Goal: Information Seeking & Learning: Find specific page/section

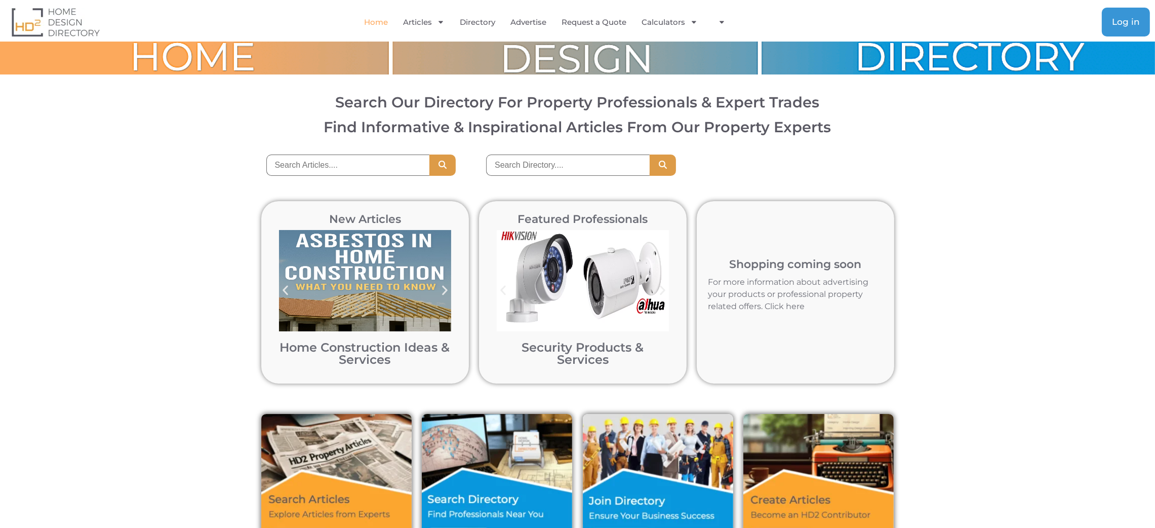
click at [1131, 20] on span "Log in" at bounding box center [1126, 22] width 28 height 9
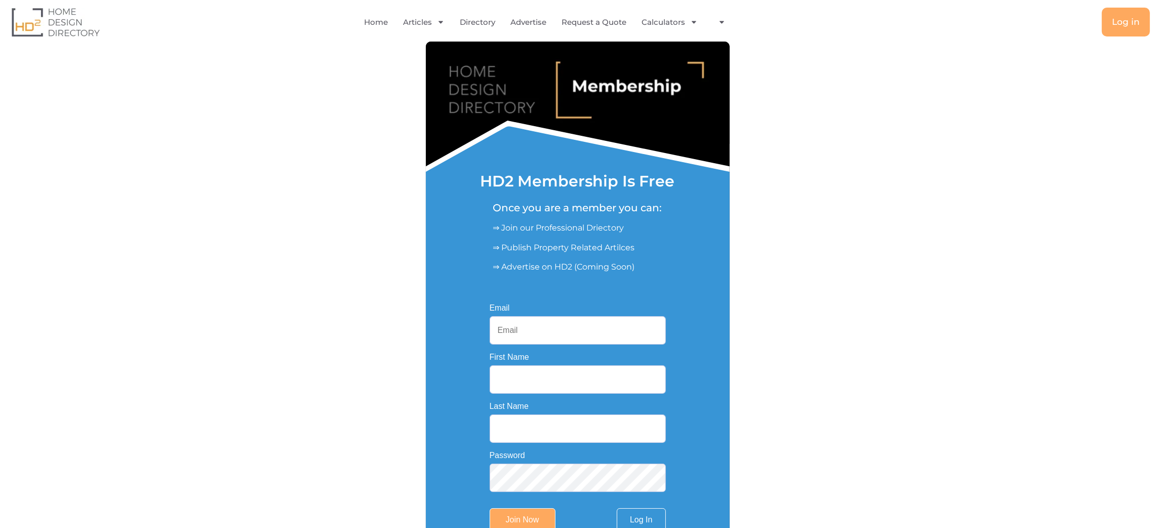
click at [563, 334] on input "Email" at bounding box center [578, 330] width 176 height 28
click at [1122, 18] on span "Log in" at bounding box center [1126, 22] width 28 height 9
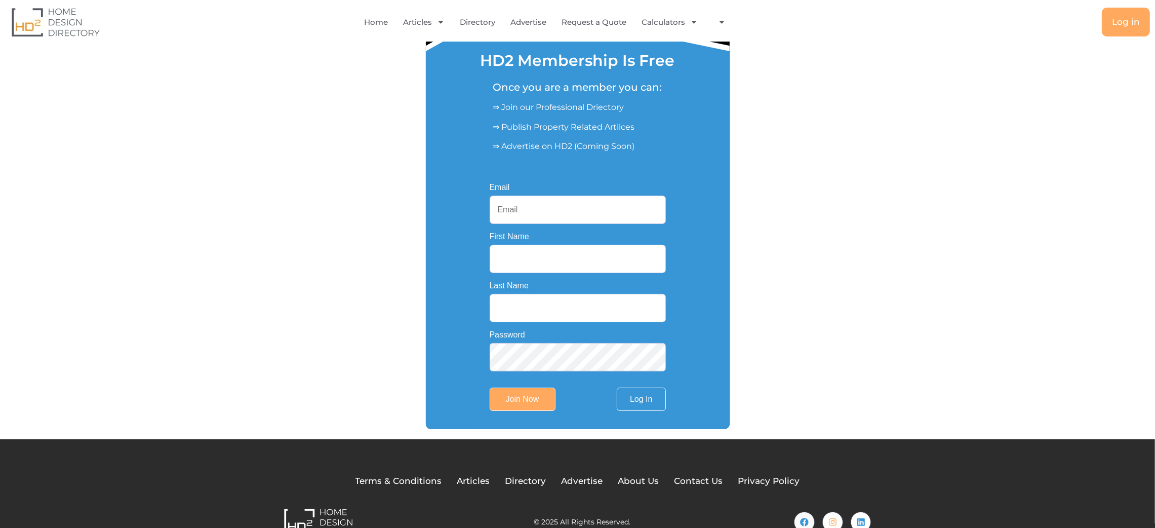
scroll to position [121, 0]
click at [645, 398] on link "Log In" at bounding box center [641, 398] width 49 height 23
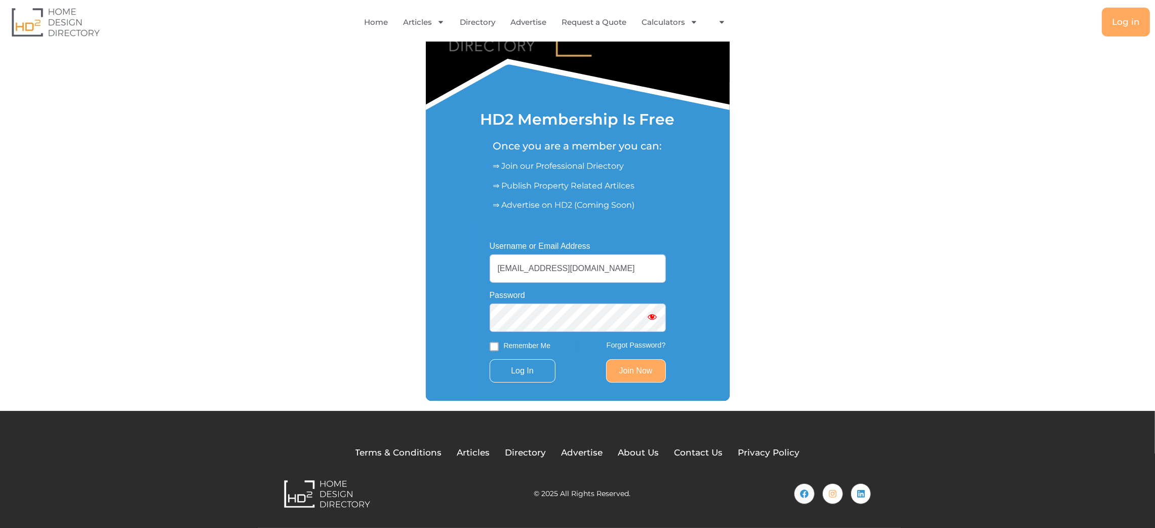
click at [487, 318] on div "Username or Email Address splummer467@gmail.com Password Remember Me Forgot Pas…" at bounding box center [578, 312] width 212 height 176
click at [703, 273] on div "Username or Email Address splummer467@gmail.com Password Remember Me Forgot Pas…" at bounding box center [578, 312] width 304 height 177
click at [537, 372] on input "Log In" at bounding box center [523, 370] width 66 height 23
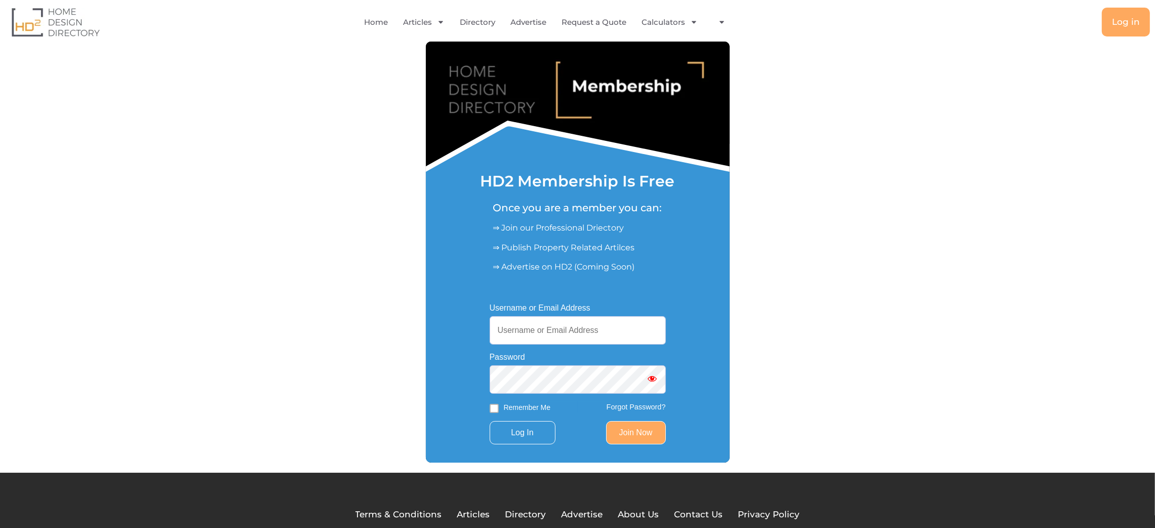
type input "splummer467@gmail.com"
click at [650, 379] on span "Show password" at bounding box center [653, 378] width 10 height 10
click at [527, 432] on input "Log In" at bounding box center [523, 432] width 66 height 23
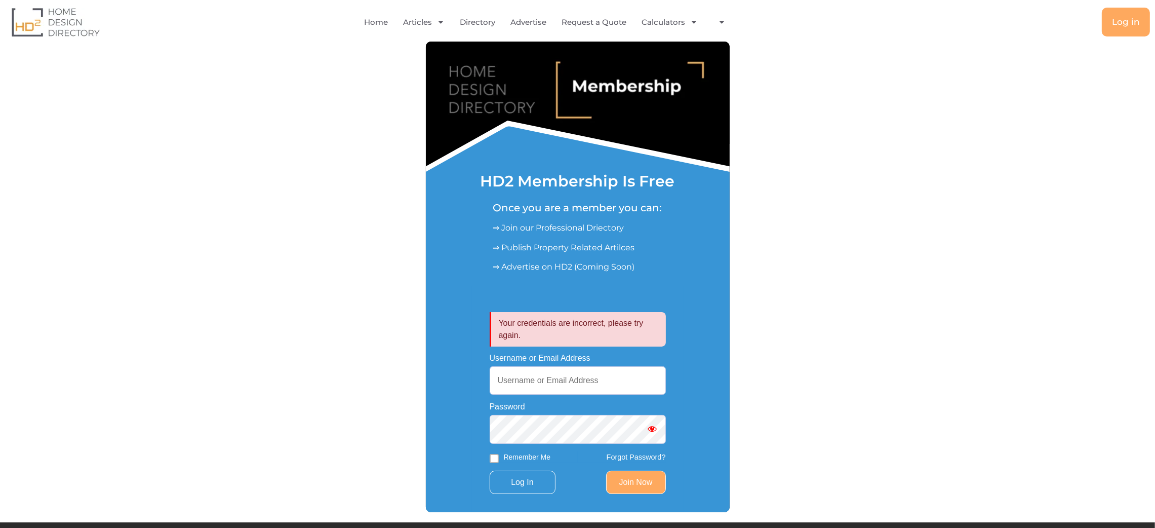
type input "[EMAIL_ADDRESS][DOMAIN_NAME]"
click at [634, 460] on link "Forgot Password?" at bounding box center [636, 457] width 59 height 8
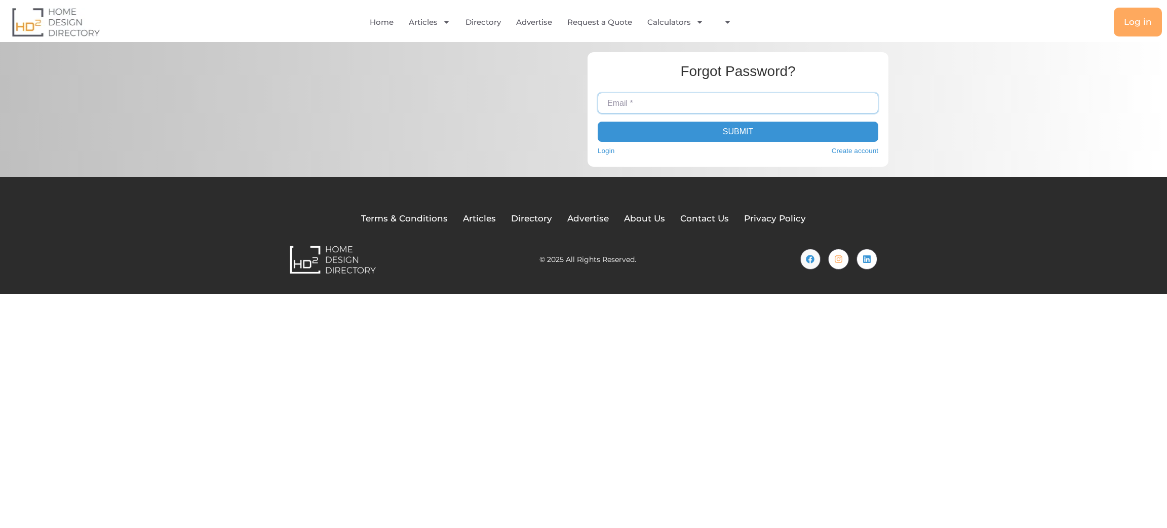
click at [673, 102] on input "Email *" at bounding box center [738, 103] width 281 height 20
drag, startPoint x: 722, startPoint y: 108, endPoint x: 589, endPoint y: 100, distance: 133.4
click at [589, 100] on div "Forgot Password? Email * [EMAIL_ADDRESS][DOMAIN_NAME] Submit Login Create accou…" at bounding box center [737, 109] width 301 height 114
type input "[EMAIL_ADDRESS][DOMAIN_NAME]"
click at [726, 136] on button "Submit" at bounding box center [738, 132] width 281 height 20
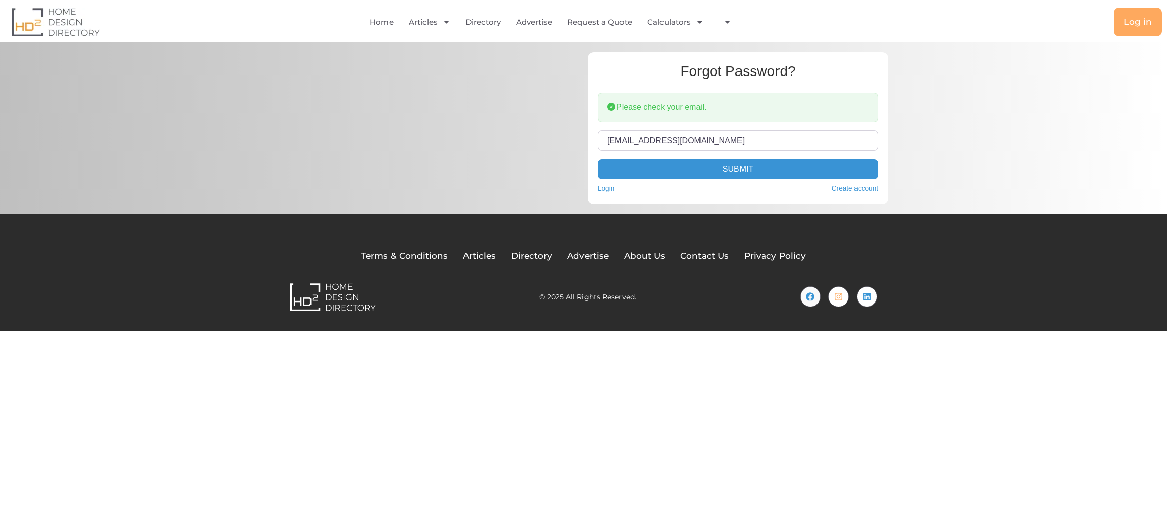
click at [725, 106] on div "Please check your email." at bounding box center [738, 107] width 281 height 29
click at [670, 117] on div "Please check your email." at bounding box center [738, 107] width 281 height 29
click at [648, 104] on div "Please check your email." at bounding box center [738, 107] width 281 height 29
click at [610, 188] on link "Login" at bounding box center [606, 188] width 17 height 10
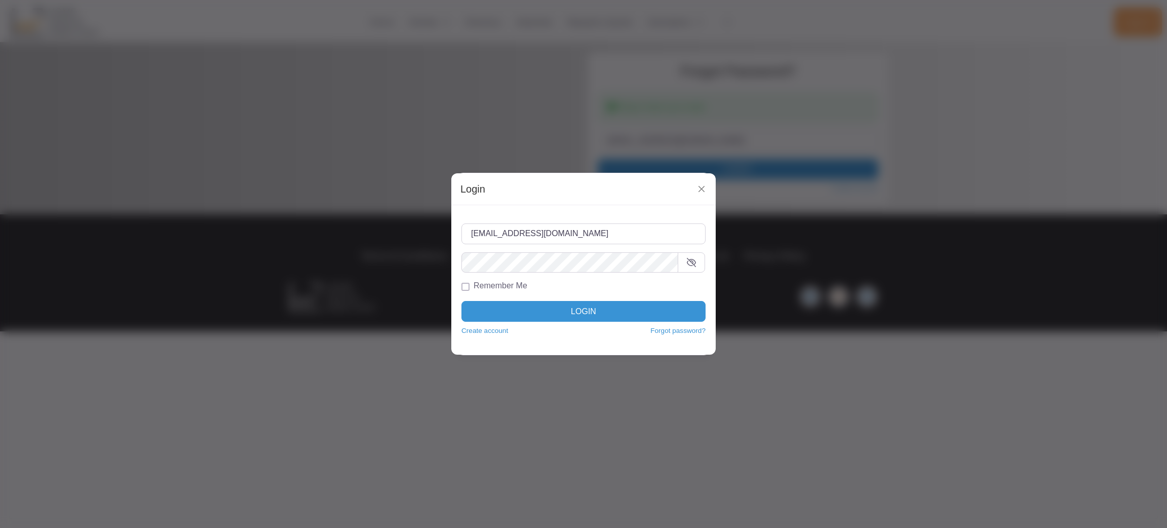
drag, startPoint x: 569, startPoint y: 235, endPoint x: 436, endPoint y: 233, distance: 132.7
click at [436, 233] on div "Login Username or Email * splummer467@gmail.com Password * Remember Me Login Cr…" at bounding box center [583, 264] width 1167 height 528
drag, startPoint x: 597, startPoint y: 229, endPoint x: 482, endPoint y: 227, distance: 114.5
click at [482, 227] on input "[EMAIL_ADDRESS][DOMAIN_NAME]" at bounding box center [583, 233] width 244 height 20
type input "splummer467@gmail.com"
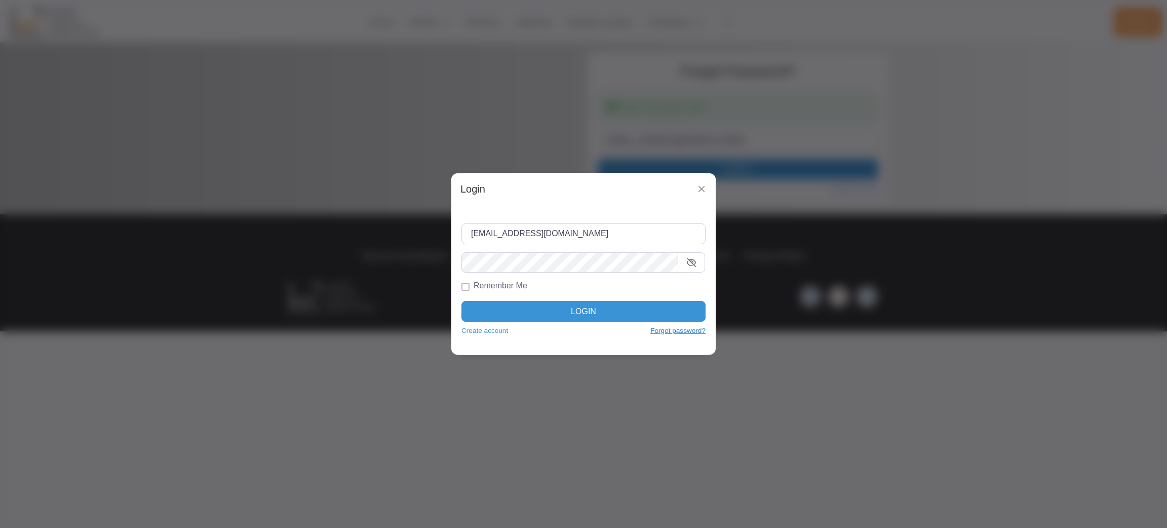
click at [669, 334] on link "Forgot password?" at bounding box center [677, 331] width 55 height 10
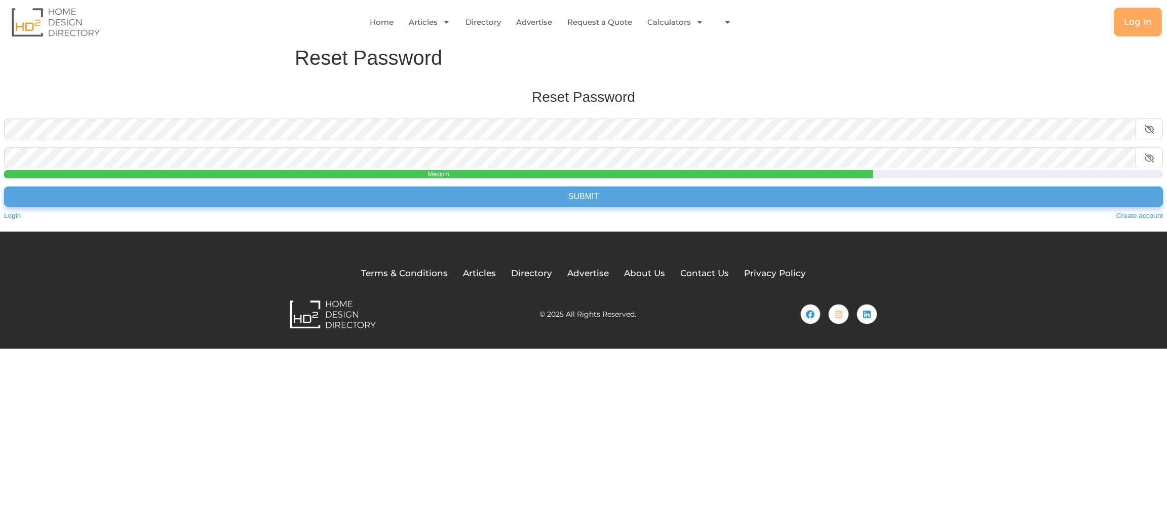
click at [503, 196] on button "Submit" at bounding box center [583, 196] width 1159 height 20
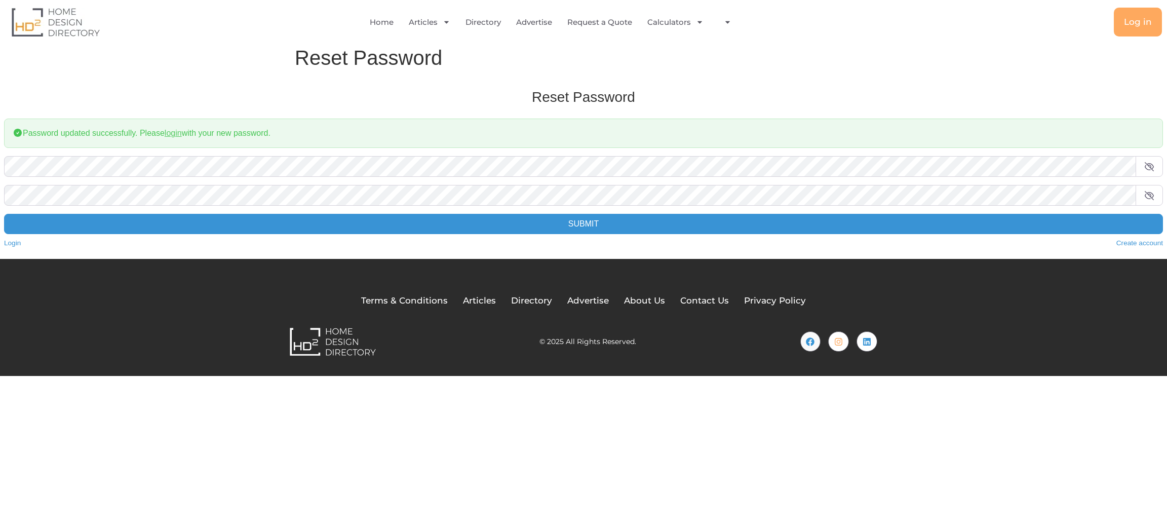
click at [172, 137] on link "login" at bounding box center [173, 133] width 17 height 9
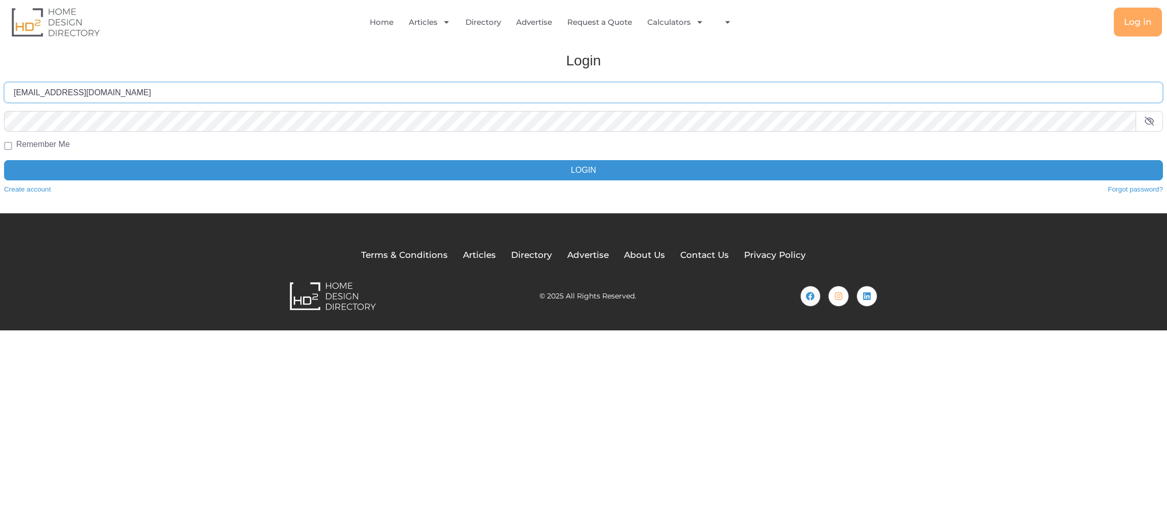
drag, startPoint x: 116, startPoint y: 90, endPoint x: 0, endPoint y: 89, distance: 116.5
click at [0, 89] on div "Login Username or Email * splummer467@gmail.com Password * Remember Me Login Cr…" at bounding box center [583, 128] width 1179 height 172
type input "[EMAIL_ADDRESS][DOMAIN_NAME]"
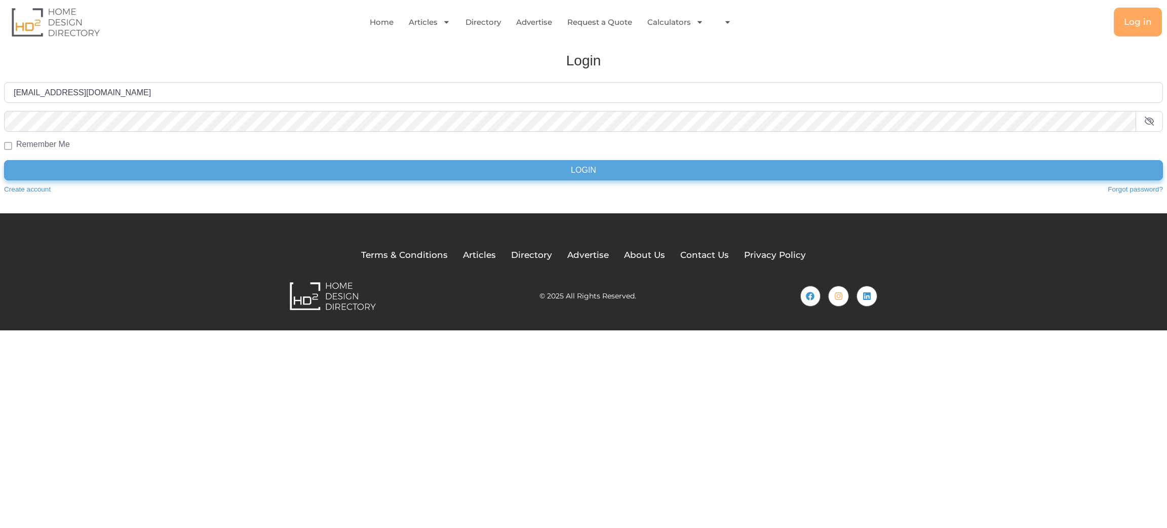
click at [567, 168] on button "Login" at bounding box center [583, 170] width 1159 height 20
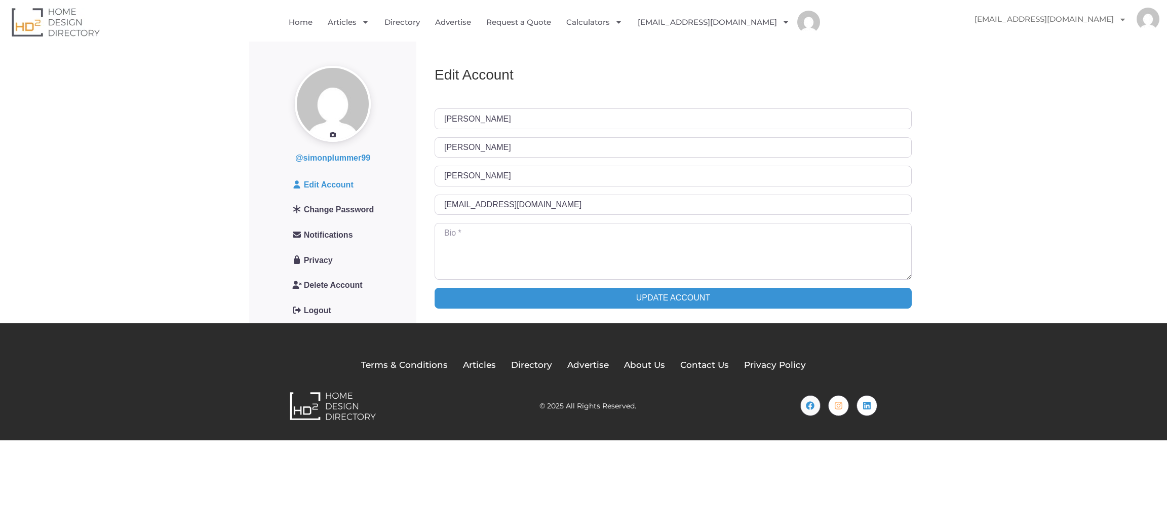
click at [59, 15] on img at bounding box center [56, 22] width 88 height 29
click at [303, 23] on link "Home" at bounding box center [301, 22] width 24 height 23
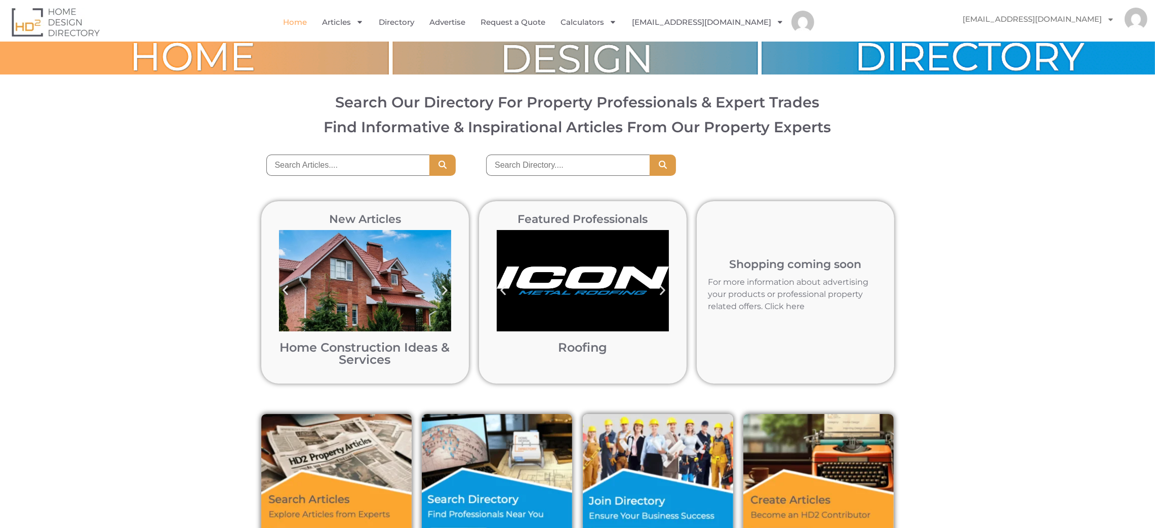
click at [601, 302] on img "1 / 12" at bounding box center [583, 280] width 172 height 101
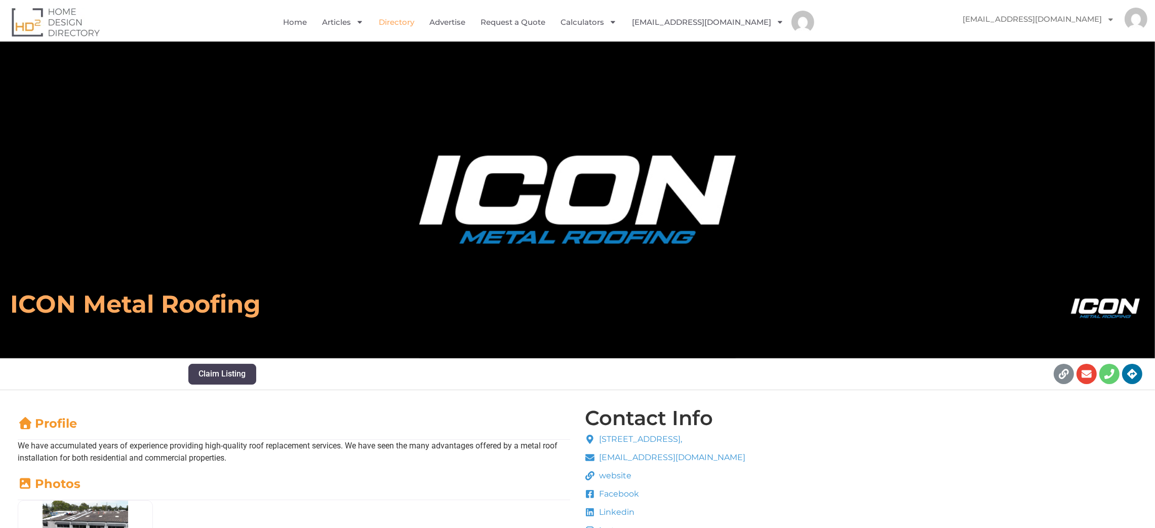
click at [403, 24] on link "Directory" at bounding box center [396, 22] width 35 height 23
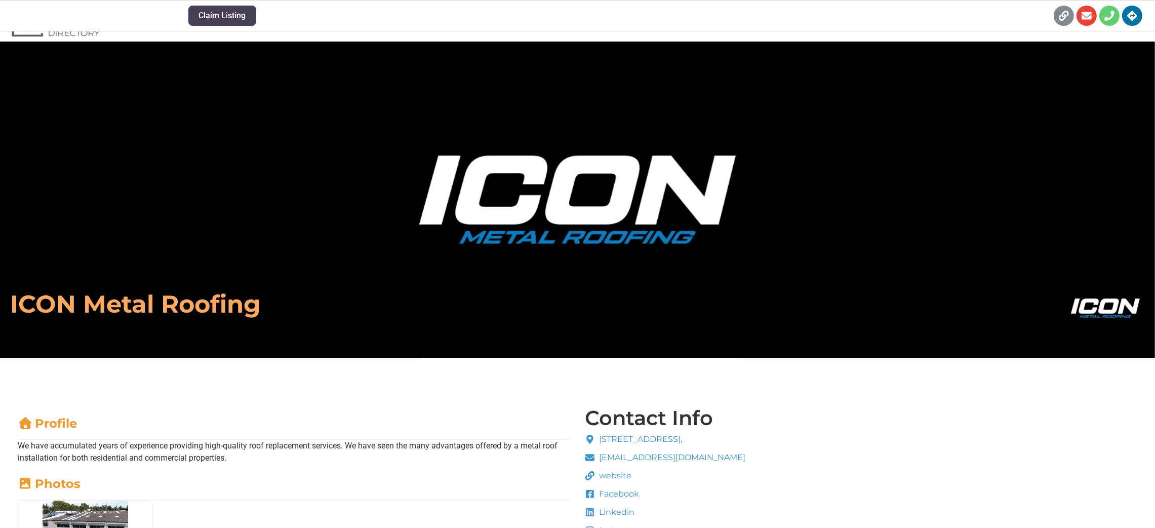
scroll to position [461, 0]
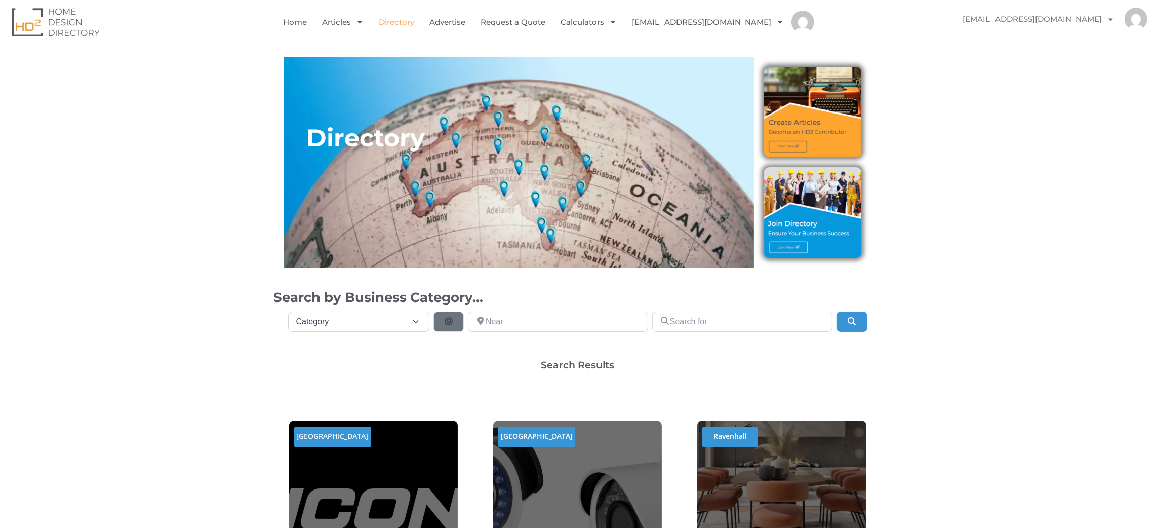
scroll to position [461, 0]
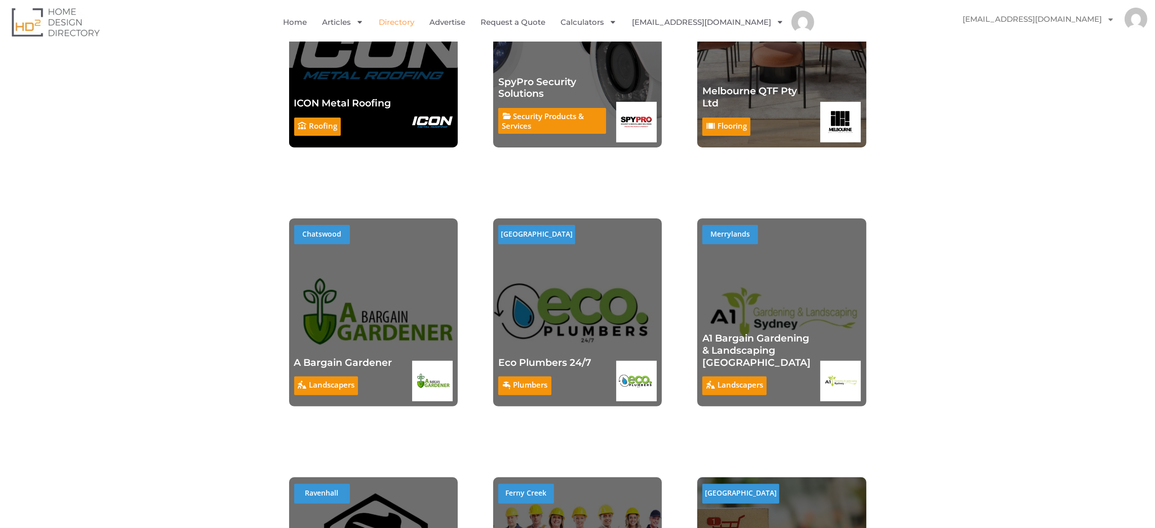
click at [583, 303] on div "Plumbers Eco Plumbers 24/7 Plumbers Eco Plumbers 24/7" at bounding box center [552, 325] width 108 height 152
click at [571, 311] on div "Plumbers Eco Plumbers 24/7 Plumbers Eco Plumbers 24/7" at bounding box center [552, 325] width 108 height 152
click at [527, 393] on div "Plumbers" at bounding box center [524, 385] width 53 height 19
click at [528, 387] on link "Plumbers" at bounding box center [530, 384] width 34 height 10
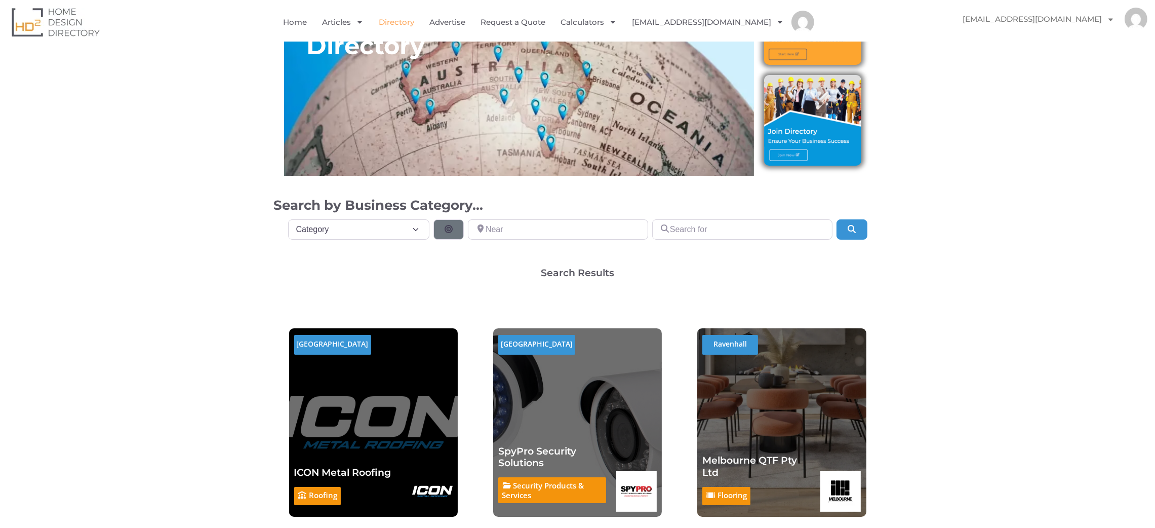
scroll to position [0, 0]
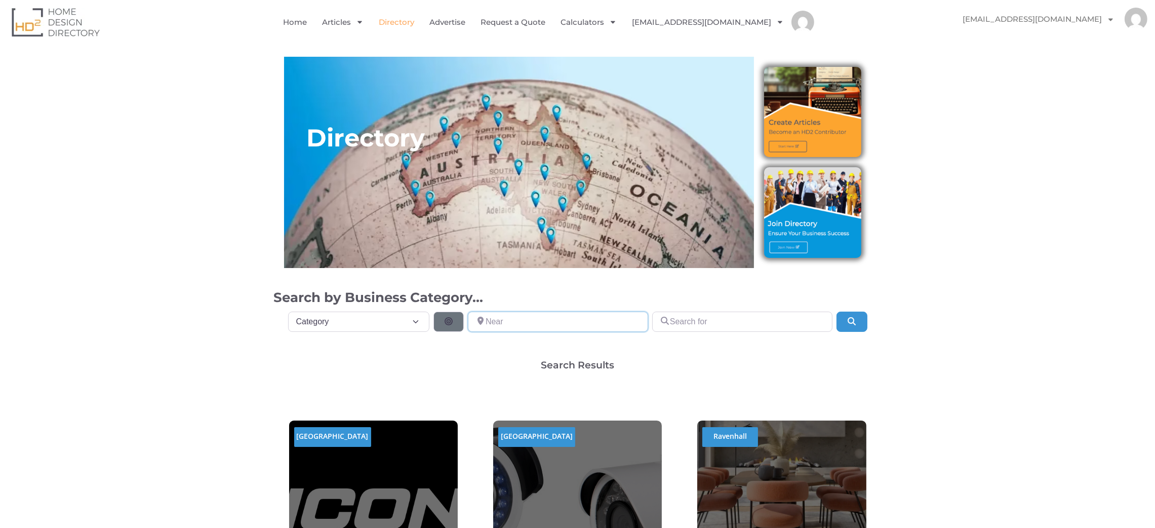
click at [539, 318] on input "Near" at bounding box center [558, 321] width 180 height 20
click at [701, 309] on div "Category Category Category Accounting Antenna Installation & Services Architect…" at bounding box center [578, 319] width 596 height 24
click at [701, 318] on input "Search for" at bounding box center [742, 321] width 180 height 20
type input "ashpalt"
click at [851, 325] on icon "Search" at bounding box center [852, 321] width 10 height 8
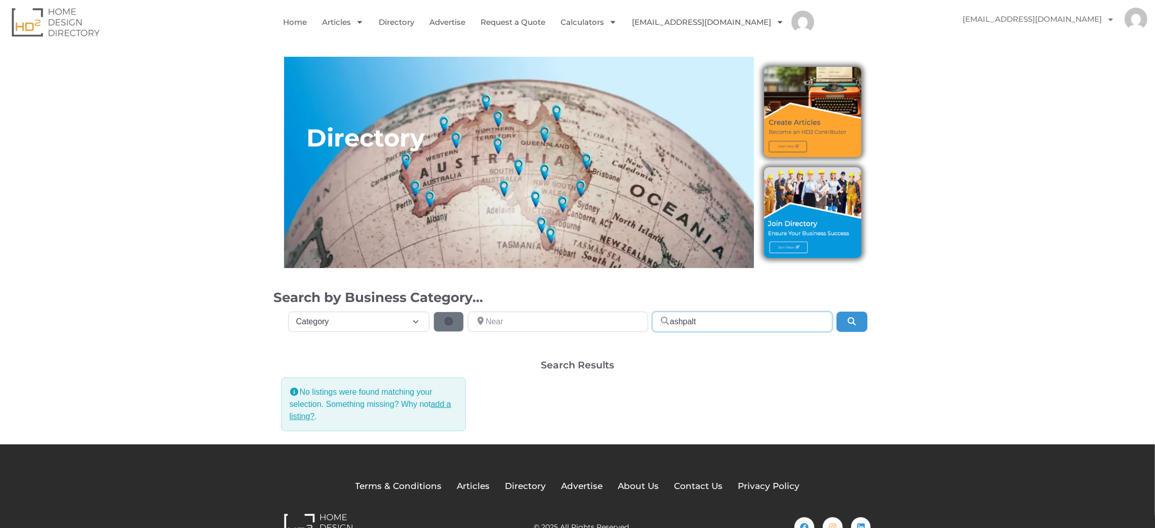
drag, startPoint x: 699, startPoint y: 317, endPoint x: 667, endPoint y: 321, distance: 32.2
click at [667, 321] on div "ashpalt" at bounding box center [742, 321] width 180 height 20
type input "driveways"
click at [852, 321] on icon "Search" at bounding box center [852, 321] width 10 height 8
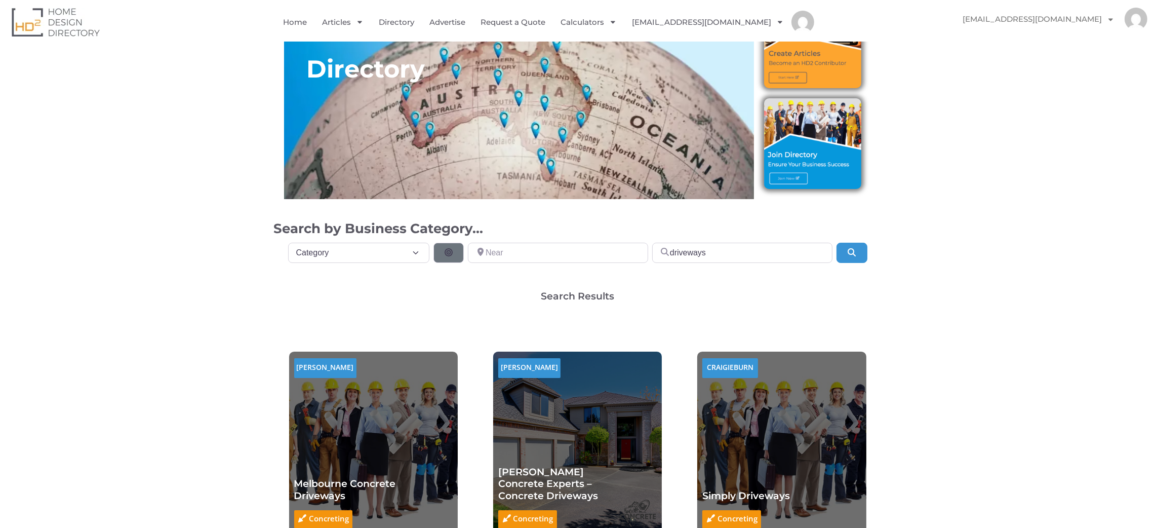
scroll to position [67, 0]
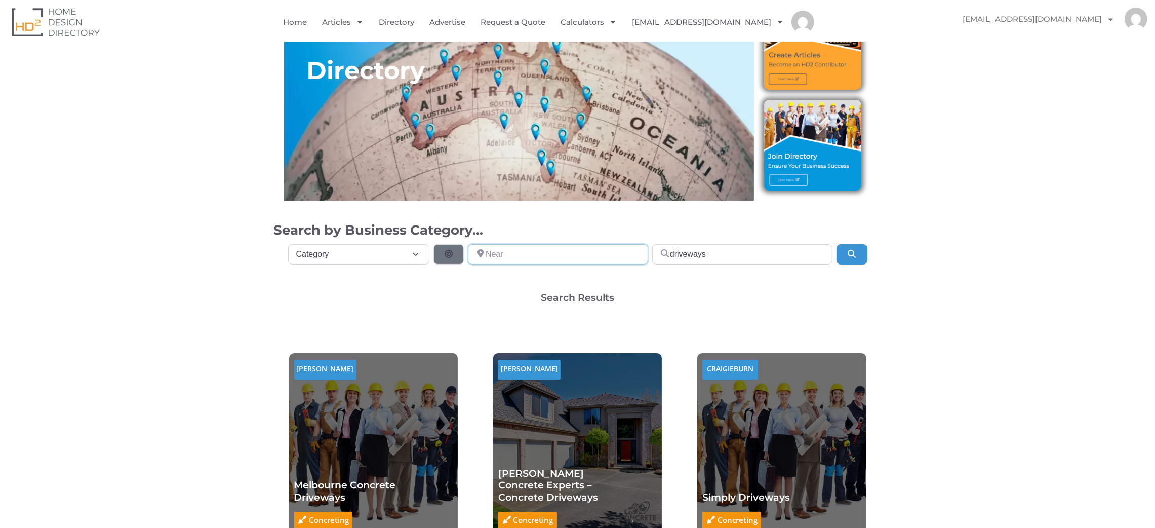
click at [522, 254] on input "Near" at bounding box center [558, 254] width 180 height 20
click at [538, 254] on input "erina" at bounding box center [558, 254] width 180 height 20
type input "erina"
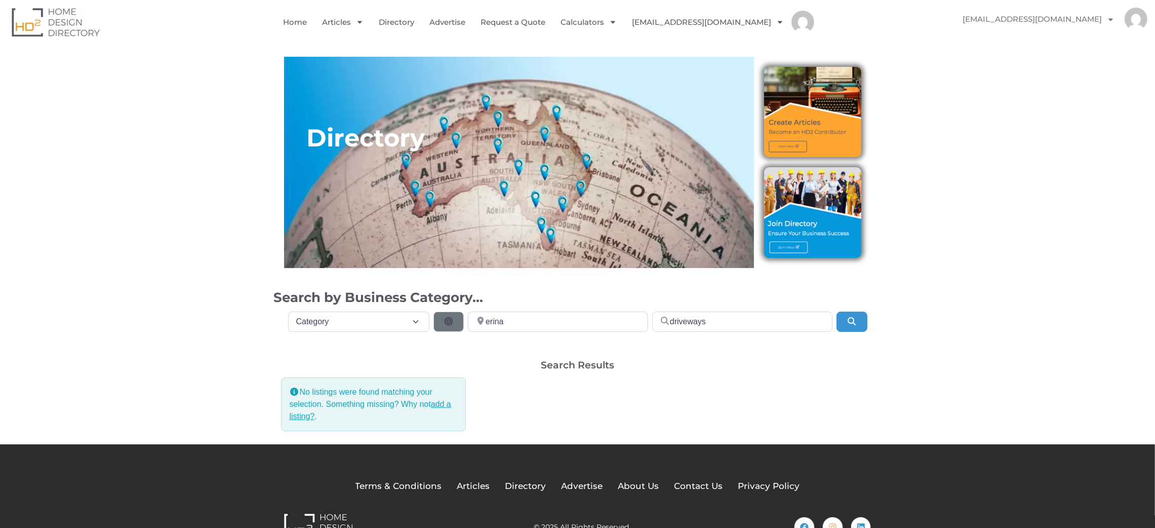
click at [1004, 212] on div "Directory Search by Business Category..." at bounding box center [577, 177] width 1155 height 270
click at [416, 321] on select "Category Category Accounting Antenna Installation & Services Architects Bathroo…" at bounding box center [359, 321] width 142 height 20
select select "702"
click at [288, 311] on select "Category Category Accounting Antenna Installation & Services Architects Bathroo…" at bounding box center [359, 321] width 142 height 20
click at [588, 384] on div "No listings were found matching your selection. Something missing? Why not add …" at bounding box center [578, 408] width 598 height 62
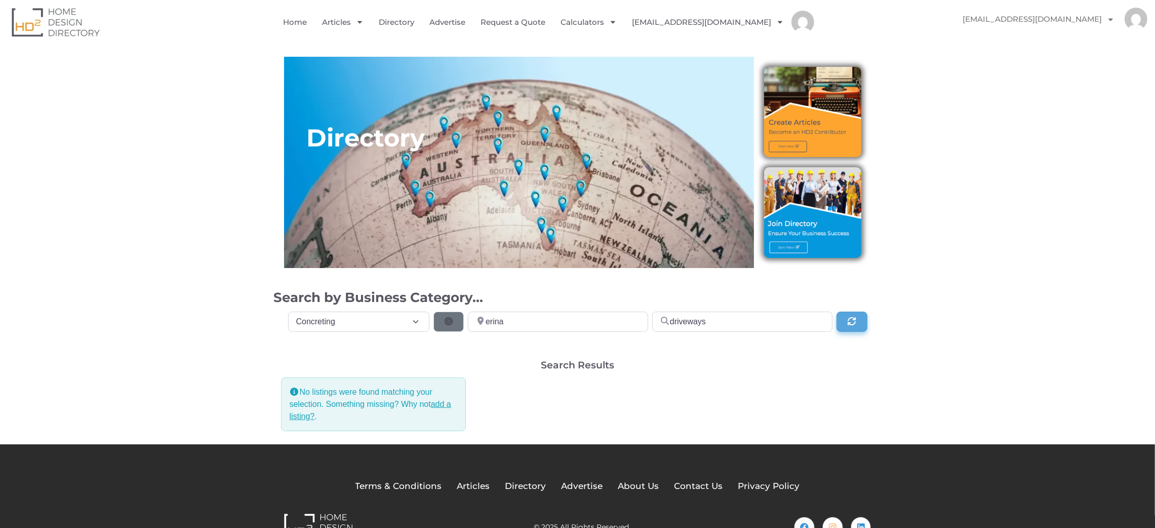
click at [864, 315] on button "Update Results" at bounding box center [852, 321] width 30 height 20
select select "702"
click at [123, 208] on div "Directory Search by Business Category..." at bounding box center [577, 177] width 1155 height 270
click at [583, 324] on input "erina" at bounding box center [558, 321] width 180 height 20
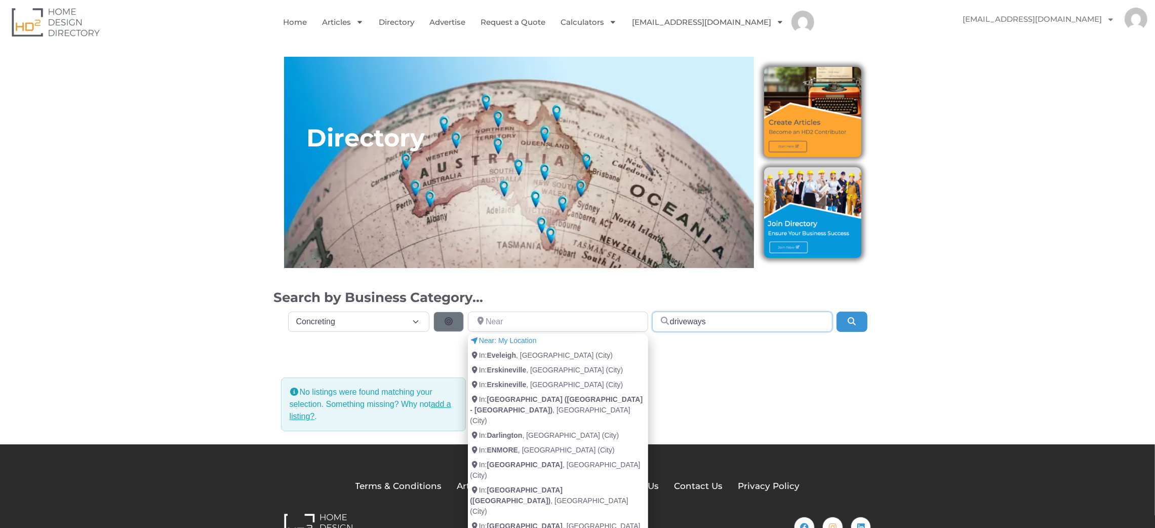
click at [701, 316] on input "driveways" at bounding box center [742, 321] width 180 height 20
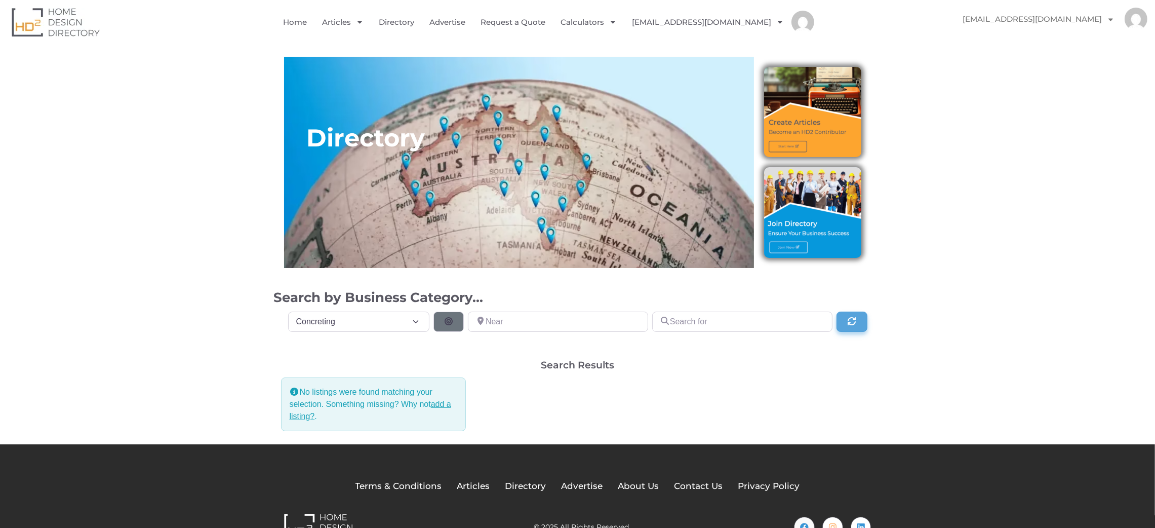
click at [849, 323] on icon "Search" at bounding box center [852, 321] width 10 height 8
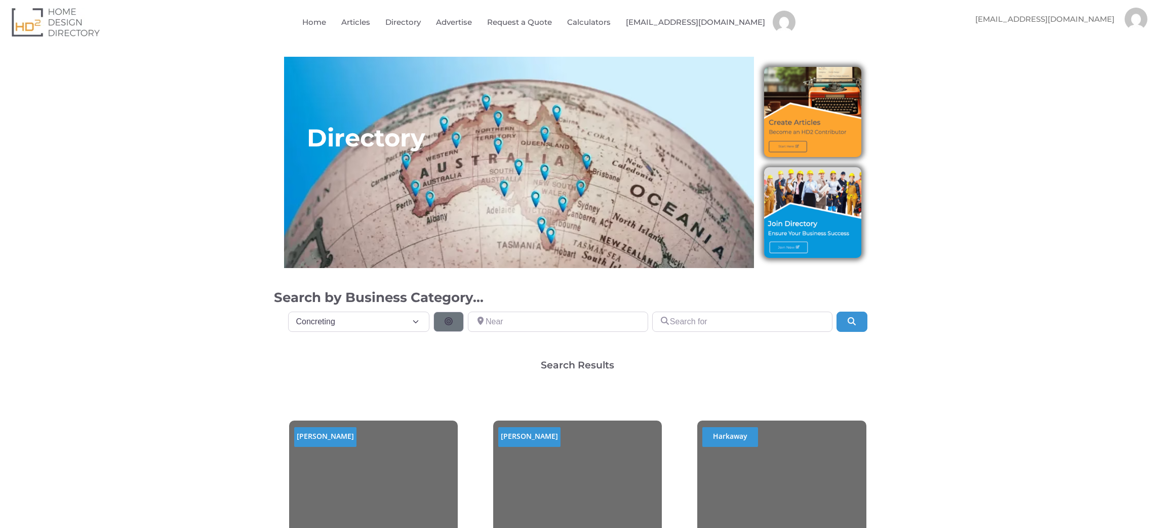
select select "702"
